Goal: Complete application form

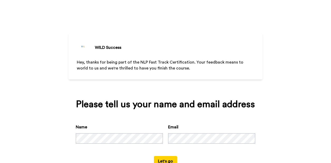
scroll to position [18, 0]
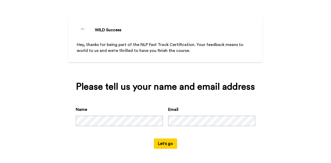
click at [165, 142] on button "Let's go" at bounding box center [165, 144] width 23 height 10
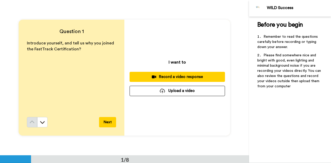
click at [147, 75] on div "Record a video response" at bounding box center [177, 76] width 87 height 5
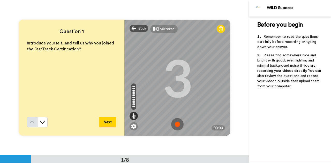
click at [172, 122] on img at bounding box center [177, 124] width 12 height 12
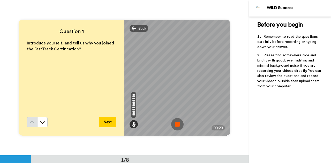
click at [111, 125] on button "Next" at bounding box center [107, 122] width 17 height 10
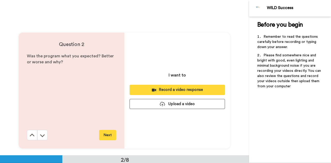
scroll to position [156, 0]
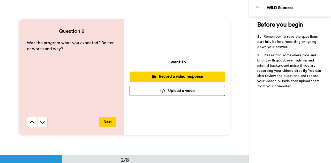
click at [138, 72] on button "Record a video response" at bounding box center [178, 77] width 96 height 10
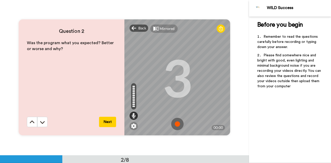
click at [105, 124] on button "Next" at bounding box center [107, 122] width 17 height 10
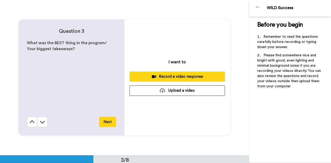
scroll to position [311, 0]
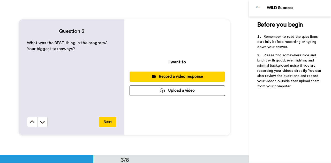
click at [140, 77] on div "Record a video response" at bounding box center [177, 76] width 87 height 5
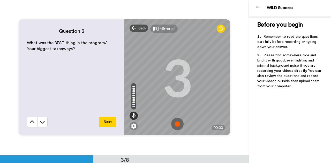
click at [109, 121] on button "Next" at bounding box center [107, 122] width 17 height 10
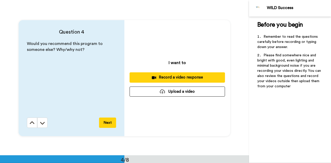
scroll to position [467, 0]
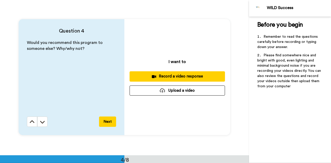
click at [138, 75] on div "Record a video response" at bounding box center [177, 76] width 87 height 5
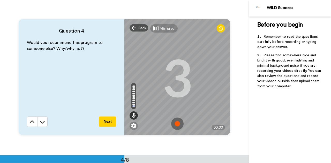
click at [107, 122] on button "Next" at bounding box center [107, 122] width 17 height 10
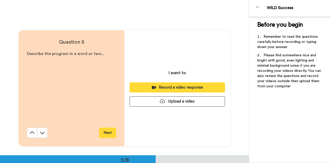
scroll to position [622, 0]
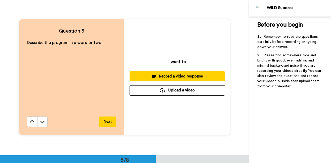
click at [142, 74] on div "Record a video response" at bounding box center [177, 76] width 87 height 5
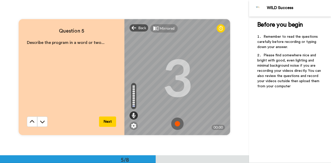
click at [105, 121] on button "Next" at bounding box center [107, 122] width 17 height 10
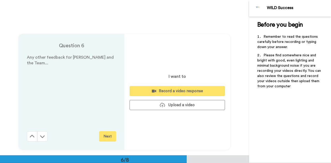
scroll to position [778, 0]
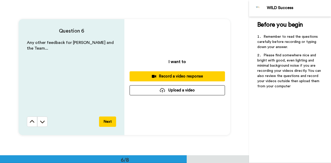
click at [137, 75] on div "Record a video response" at bounding box center [177, 76] width 87 height 5
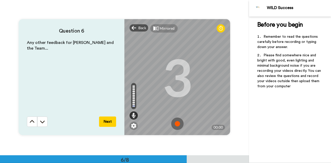
click at [177, 124] on img at bounding box center [177, 124] width 12 height 12
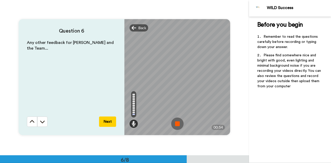
click at [105, 122] on button "Next" at bounding box center [107, 122] width 17 height 10
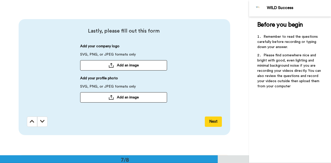
scroll to position [934, 0]
click at [210, 121] on button "Next" at bounding box center [213, 122] width 17 height 10
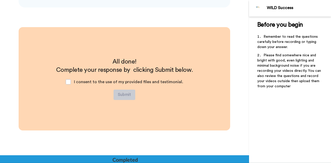
scroll to position [1063, 0]
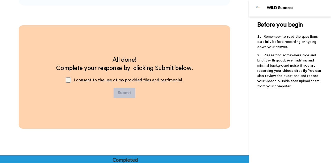
click at [69, 82] on span at bounding box center [68, 80] width 5 height 5
click at [125, 94] on button "Submit" at bounding box center [125, 93] width 22 height 10
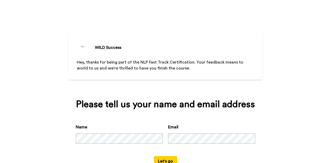
scroll to position [18, 0]
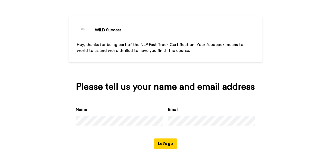
click at [169, 139] on button "Let's go" at bounding box center [165, 144] width 23 height 10
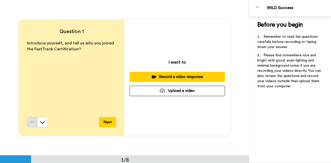
click at [147, 75] on div "Record a video response" at bounding box center [177, 76] width 87 height 5
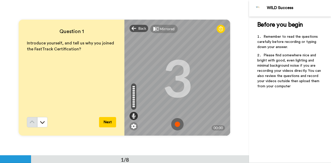
click at [178, 127] on img at bounding box center [177, 124] width 12 height 12
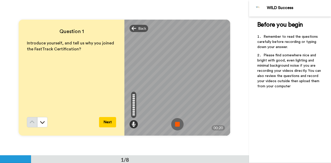
click at [105, 122] on button "Next" at bounding box center [107, 122] width 17 height 10
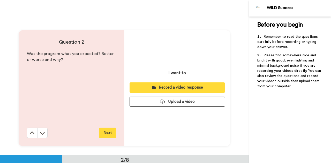
scroll to position [156, 0]
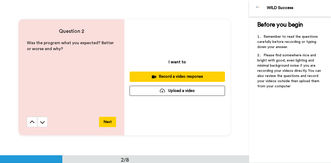
click at [137, 75] on div "Record a video response" at bounding box center [177, 76] width 87 height 5
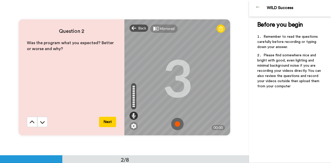
click at [178, 123] on img at bounding box center [177, 124] width 12 height 12
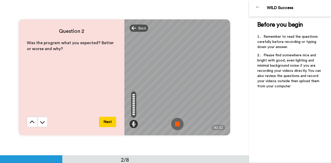
click at [106, 120] on button "Next" at bounding box center [107, 122] width 17 height 10
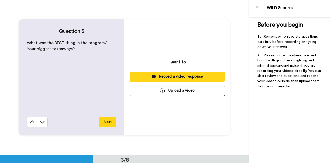
scroll to position [311, 0]
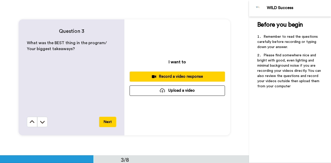
click at [139, 75] on div "Record a video response" at bounding box center [177, 76] width 87 height 5
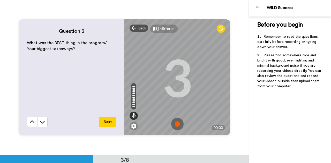
click at [175, 125] on img at bounding box center [177, 124] width 12 height 12
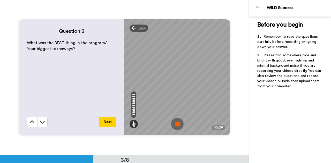
click at [104, 122] on button "Next" at bounding box center [107, 122] width 17 height 10
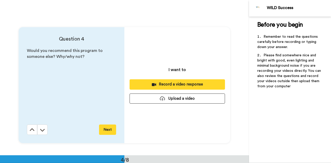
scroll to position [467, 0]
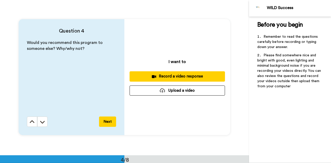
click at [141, 75] on div "Record a video response" at bounding box center [177, 76] width 87 height 5
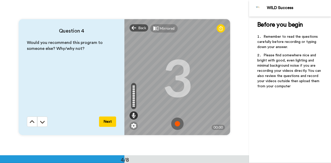
click at [177, 127] on img at bounding box center [177, 124] width 12 height 12
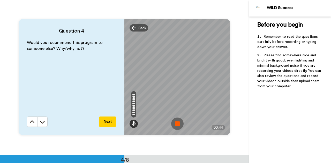
click at [107, 122] on button "Next" at bounding box center [107, 122] width 17 height 10
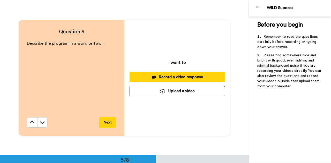
scroll to position [622, 0]
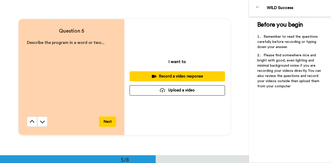
click at [148, 76] on div "Record a video response" at bounding box center [177, 76] width 87 height 5
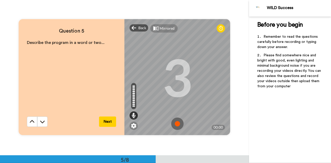
click at [176, 125] on img at bounding box center [177, 124] width 12 height 12
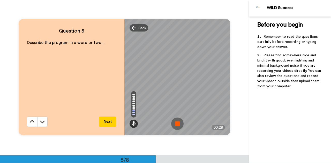
click at [107, 121] on button "Next" at bounding box center [107, 122] width 17 height 10
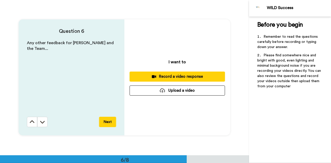
scroll to position [778, 0]
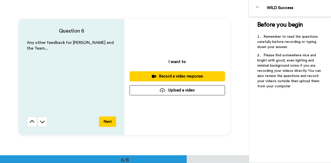
click at [143, 76] on div "Record a video response" at bounding box center [177, 76] width 87 height 5
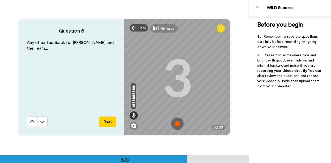
click at [174, 124] on img at bounding box center [177, 124] width 12 height 12
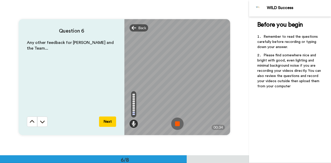
click at [106, 122] on button "Next" at bounding box center [107, 122] width 17 height 10
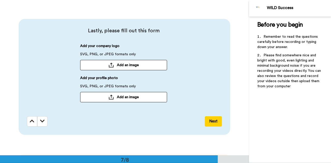
scroll to position [934, 0]
click at [211, 121] on button "Next" at bounding box center [213, 122] width 17 height 10
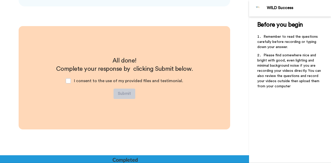
scroll to position [1063, 0]
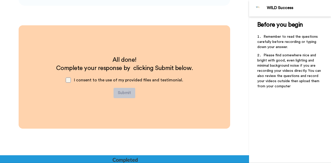
click at [69, 81] on span at bounding box center [68, 80] width 5 height 5
click at [123, 92] on button "Submit" at bounding box center [125, 93] width 22 height 10
